Goal: Task Accomplishment & Management: Use online tool/utility

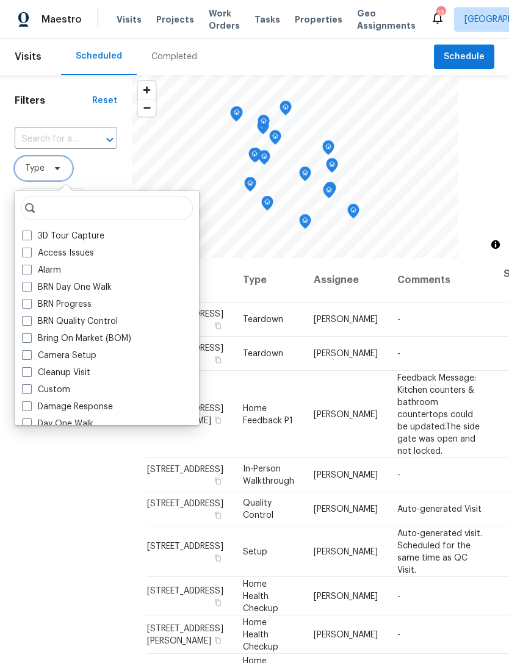
click at [48, 165] on span "Type" at bounding box center [44, 168] width 58 height 24
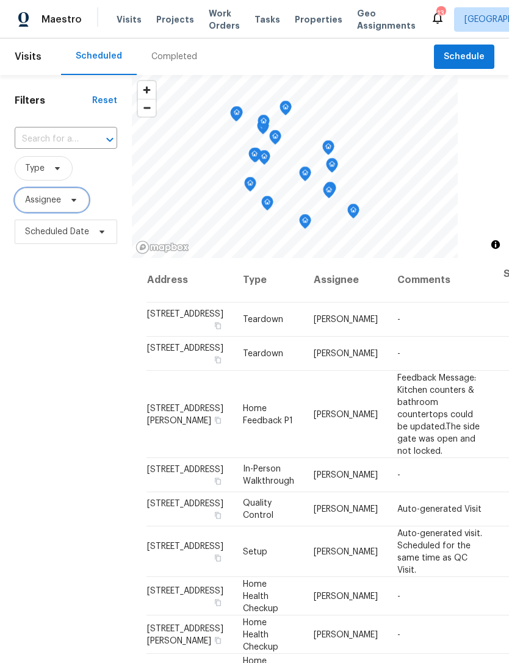
click at [34, 203] on span "Assignee" at bounding box center [43, 200] width 36 height 12
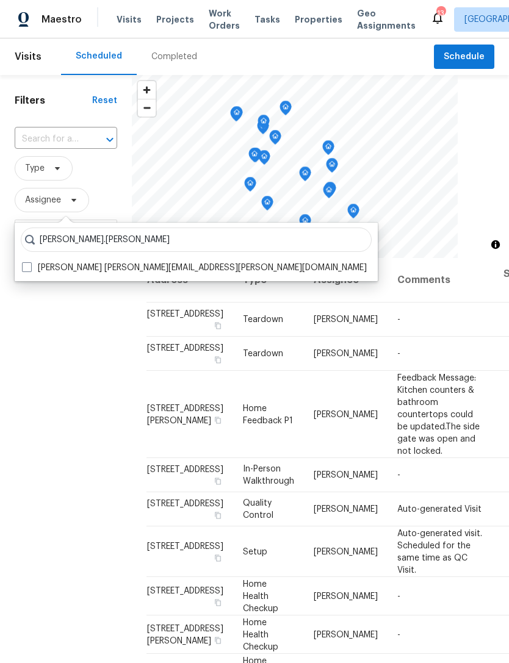
type input "[PERSON_NAME].[PERSON_NAME]"
click at [26, 270] on span at bounding box center [27, 267] width 10 height 10
click at [26, 270] on input "[PERSON_NAME] [PERSON_NAME][EMAIL_ADDRESS][PERSON_NAME][DOMAIN_NAME]" at bounding box center [26, 266] width 8 height 8
checkbox input "true"
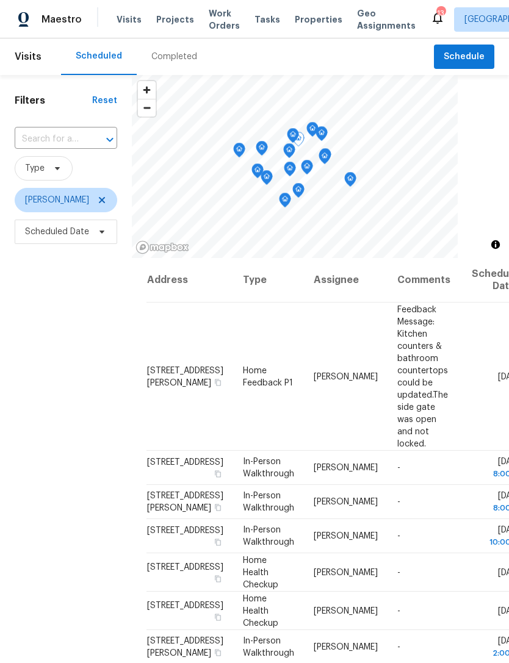
click at [0, 0] on icon at bounding box center [0, 0] width 0 height 0
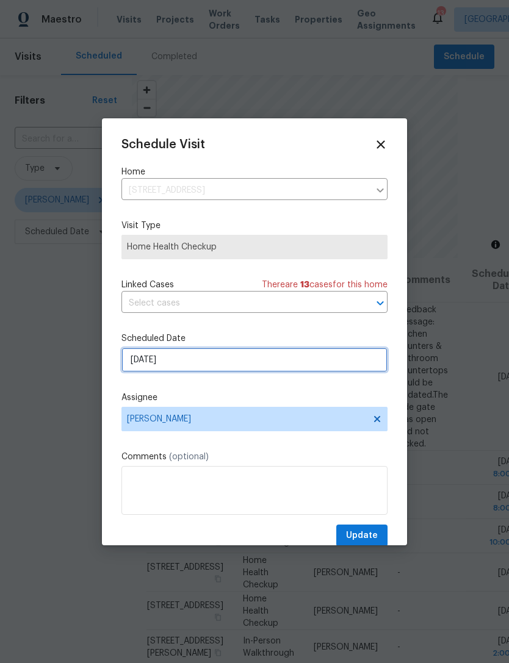
click at [223, 363] on input "[DATE]" at bounding box center [254, 360] width 266 height 24
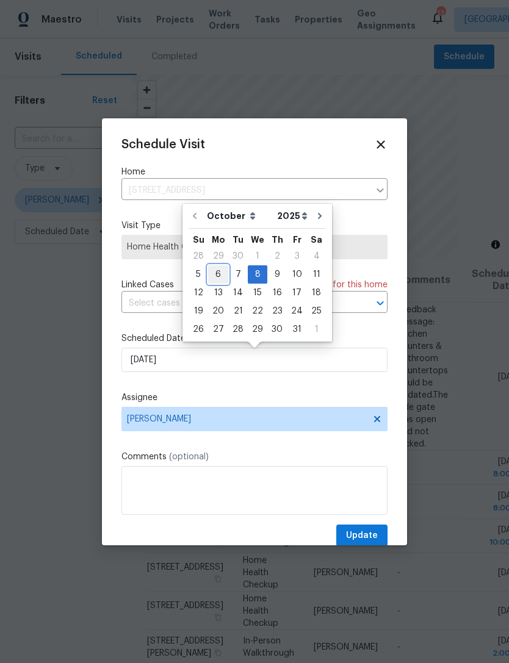
click at [215, 272] on div "6" at bounding box center [218, 274] width 20 height 17
type input "[DATE]"
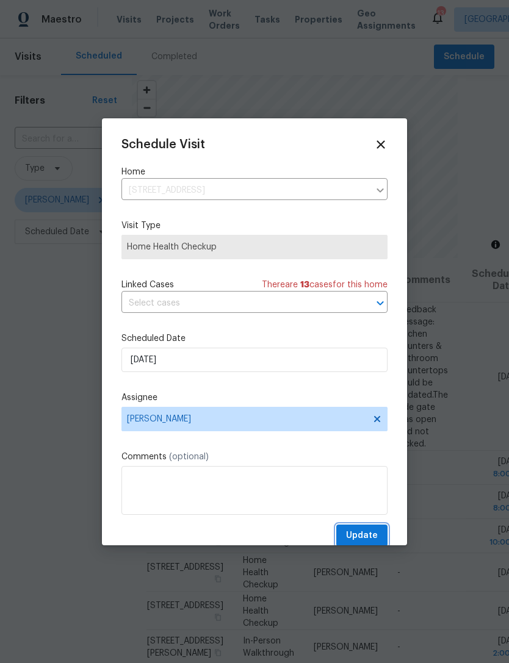
click at [374, 534] on span "Update" at bounding box center [362, 535] width 32 height 15
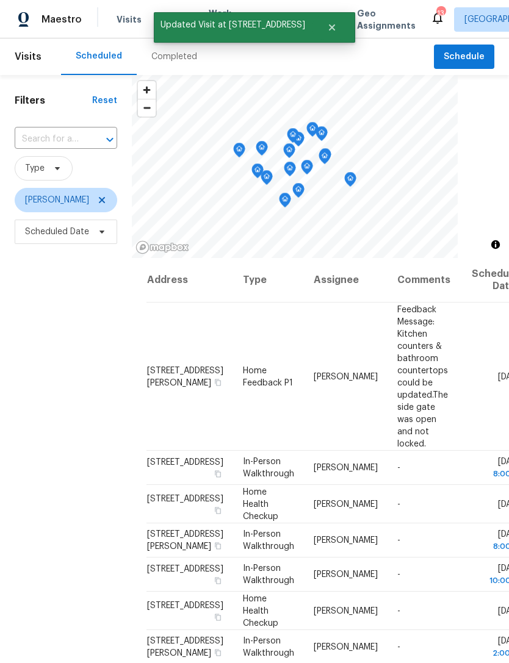
click at [40, 497] on div "Filters Reset ​ Type [PERSON_NAME] Scheduled Date" at bounding box center [66, 432] width 132 height 714
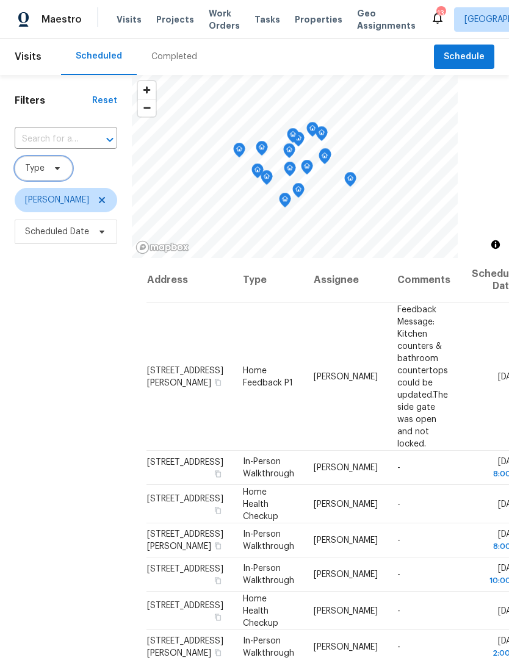
click at [58, 164] on span "Type" at bounding box center [44, 168] width 58 height 24
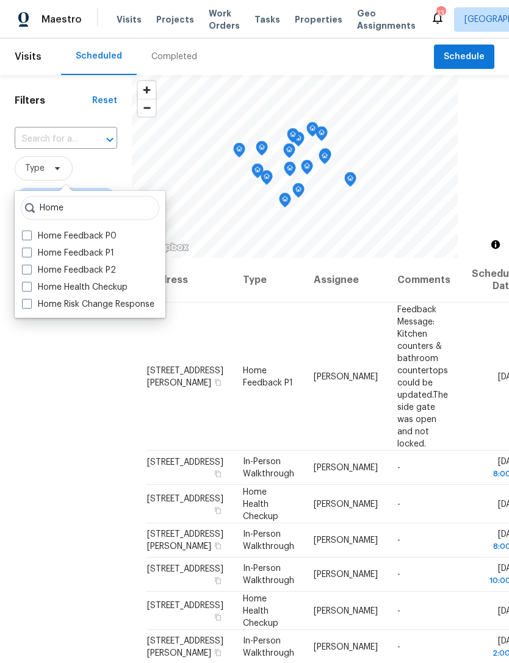
type input "Home"
click at [84, 281] on label "Home Health Checkup" at bounding box center [75, 287] width 106 height 12
click at [30, 281] on input "Home Health Checkup" at bounding box center [26, 285] width 8 height 8
checkbox input "true"
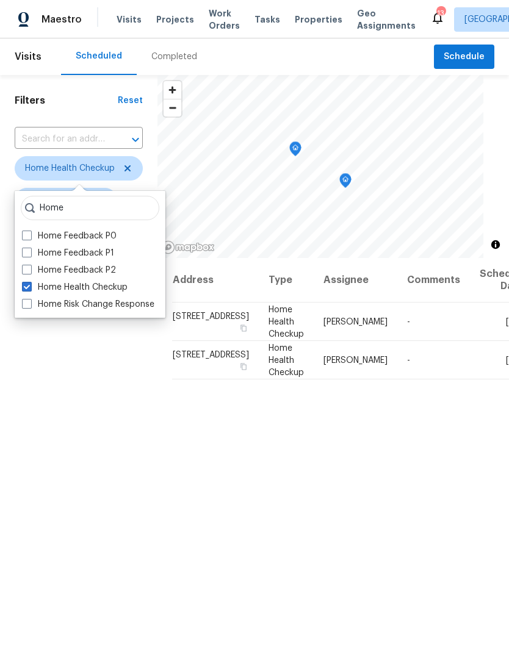
click at [40, 457] on div "Filters Reset ​ Home Health Checkup [PERSON_NAME] Scheduled Date" at bounding box center [78, 432] width 157 height 714
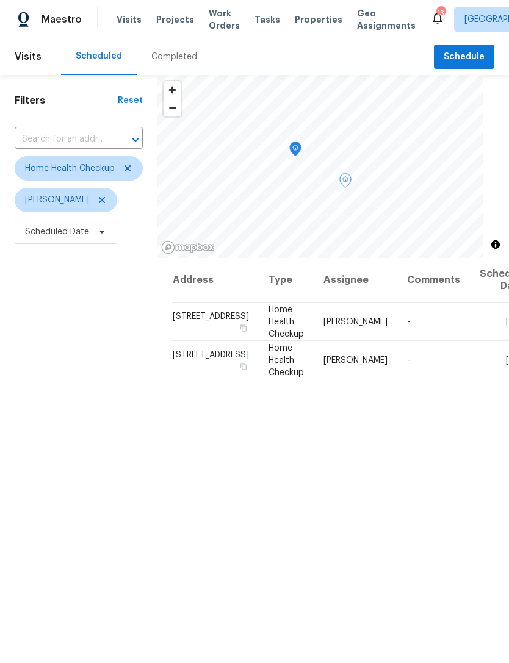
click at [0, 0] on span at bounding box center [0, 0] width 0 height 0
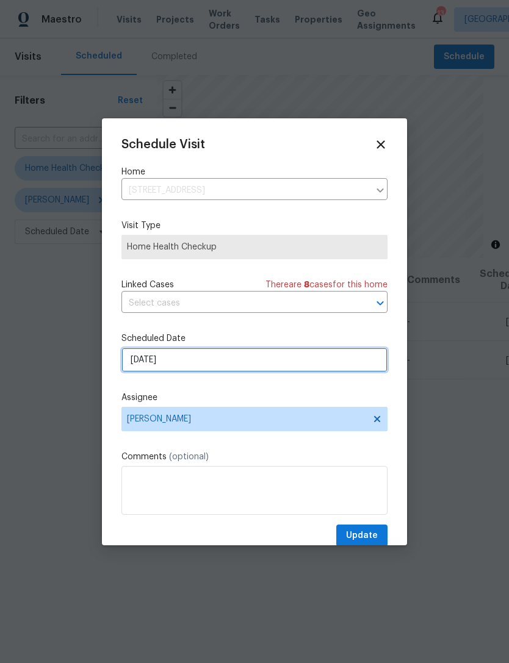
click at [226, 366] on input "[DATE]" at bounding box center [254, 360] width 266 height 24
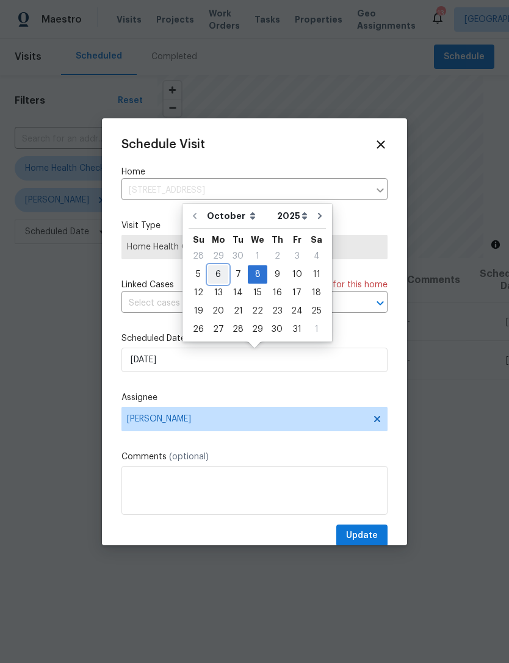
click at [221, 274] on div "6" at bounding box center [218, 274] width 20 height 17
type input "[DATE]"
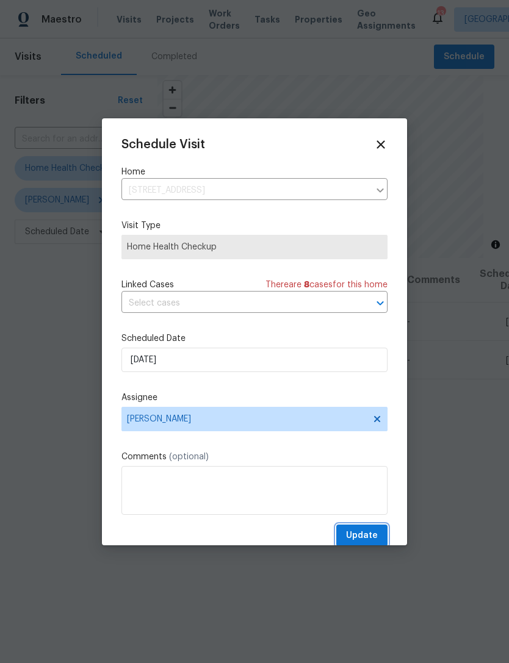
click at [372, 542] on span "Update" at bounding box center [362, 535] width 32 height 15
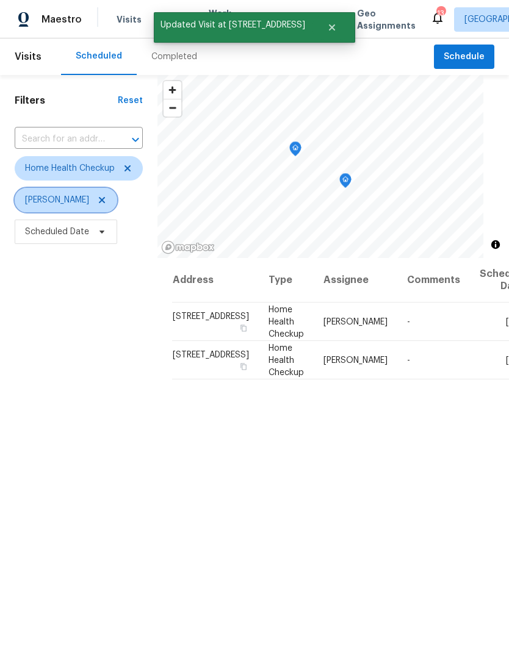
click at [97, 204] on icon at bounding box center [102, 200] width 10 height 10
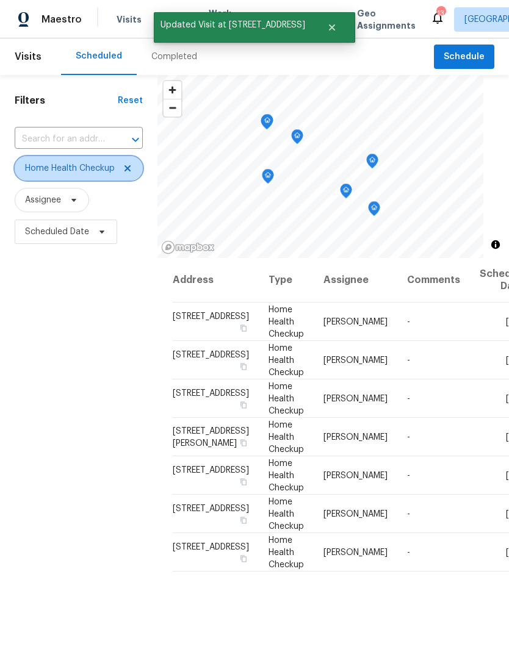
click at [132, 167] on icon at bounding box center [128, 168] width 10 height 10
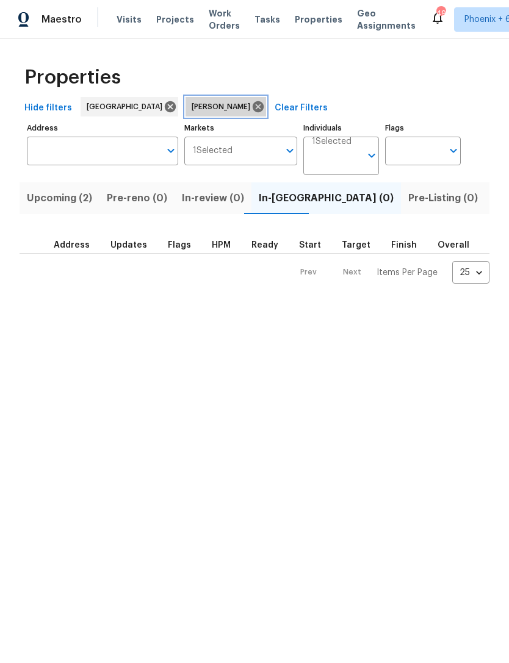
click at [253, 103] on icon at bounding box center [258, 106] width 11 height 11
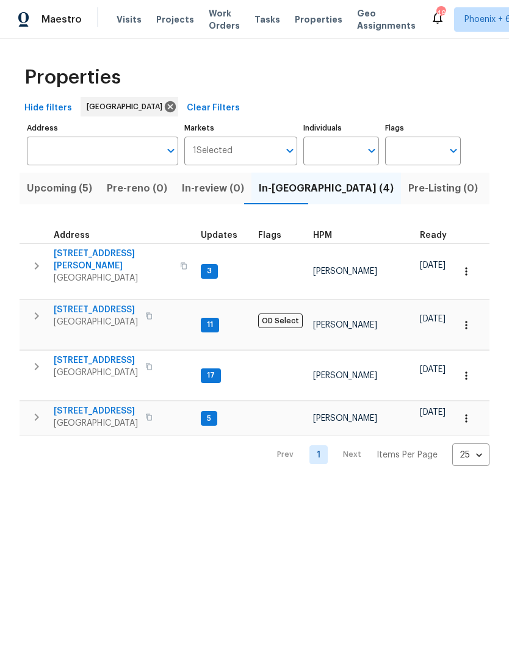
click at [64, 178] on button "Upcoming (5)" at bounding box center [60, 189] width 80 height 32
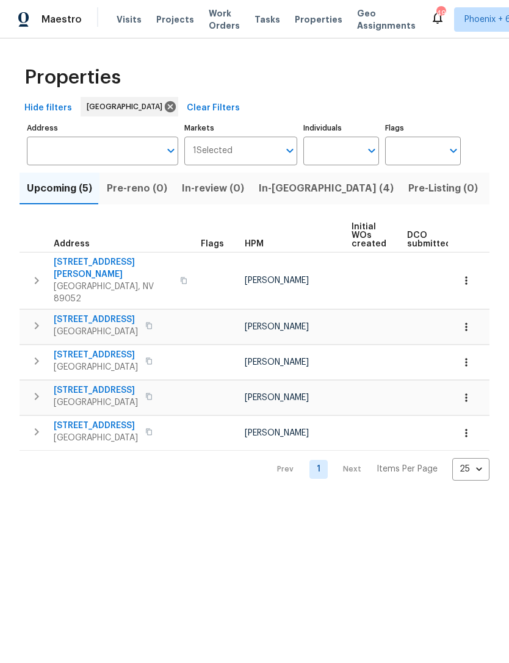
click at [279, 191] on span "In-reno (4)" at bounding box center [326, 188] width 135 height 17
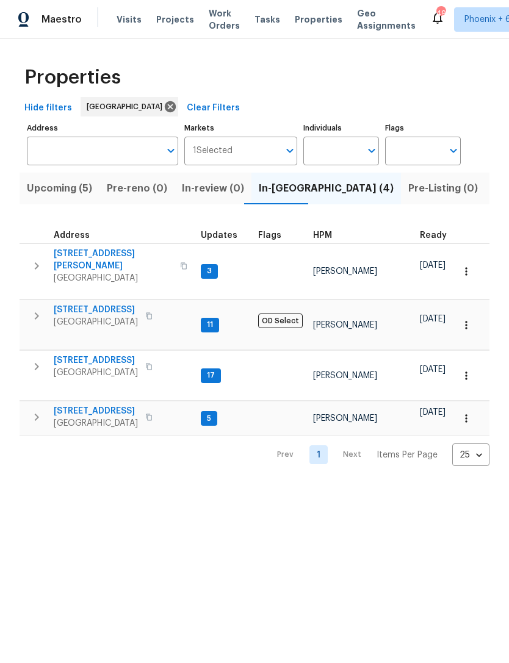
click at [343, 146] on input "Individuals" at bounding box center [331, 151] width 57 height 29
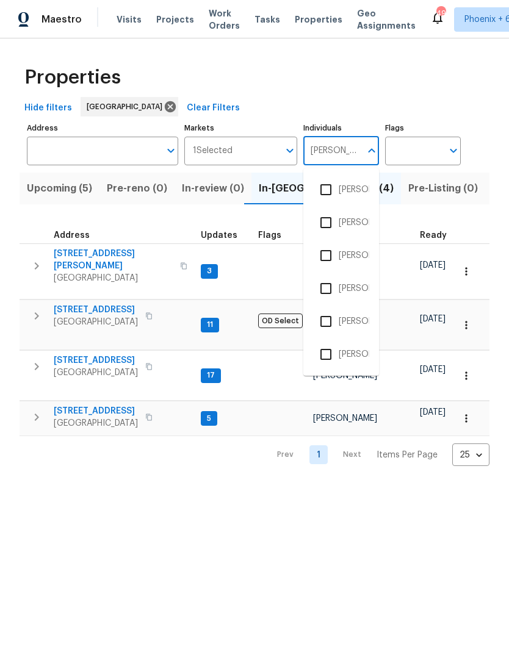
type input "julian"
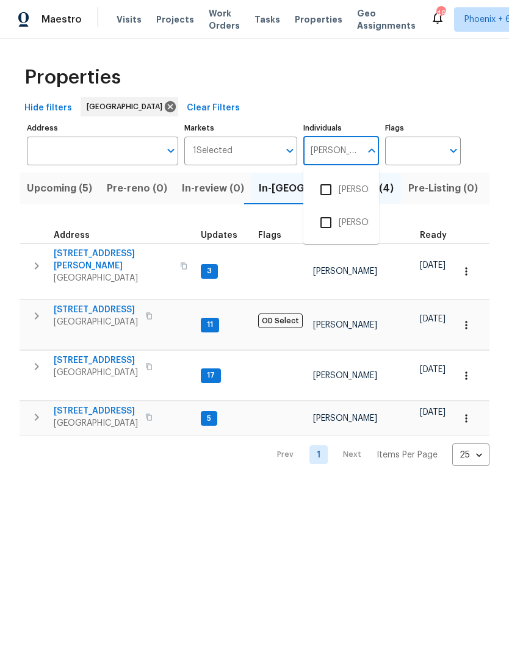
click at [328, 188] on input "checkbox" at bounding box center [326, 190] width 26 height 26
